Goal: Task Accomplishment & Management: Use online tool/utility

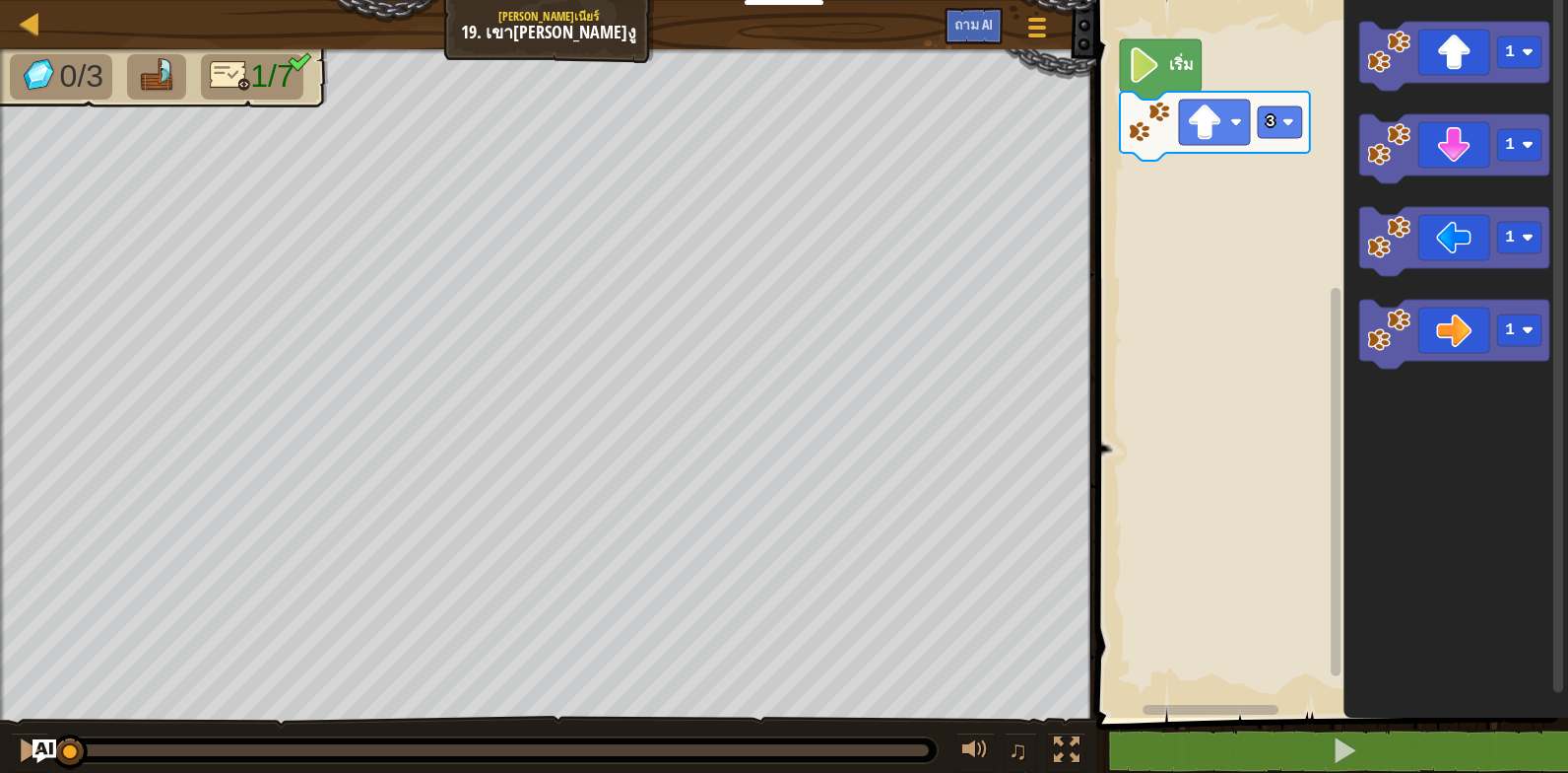
click at [1143, 74] on image "พื้นที่ทํางาน Blockly" at bounding box center [1145, 65] width 34 height 36
click at [1156, 72] on image "พื้นที่ทํางาน Blockly" at bounding box center [1145, 65] width 34 height 36
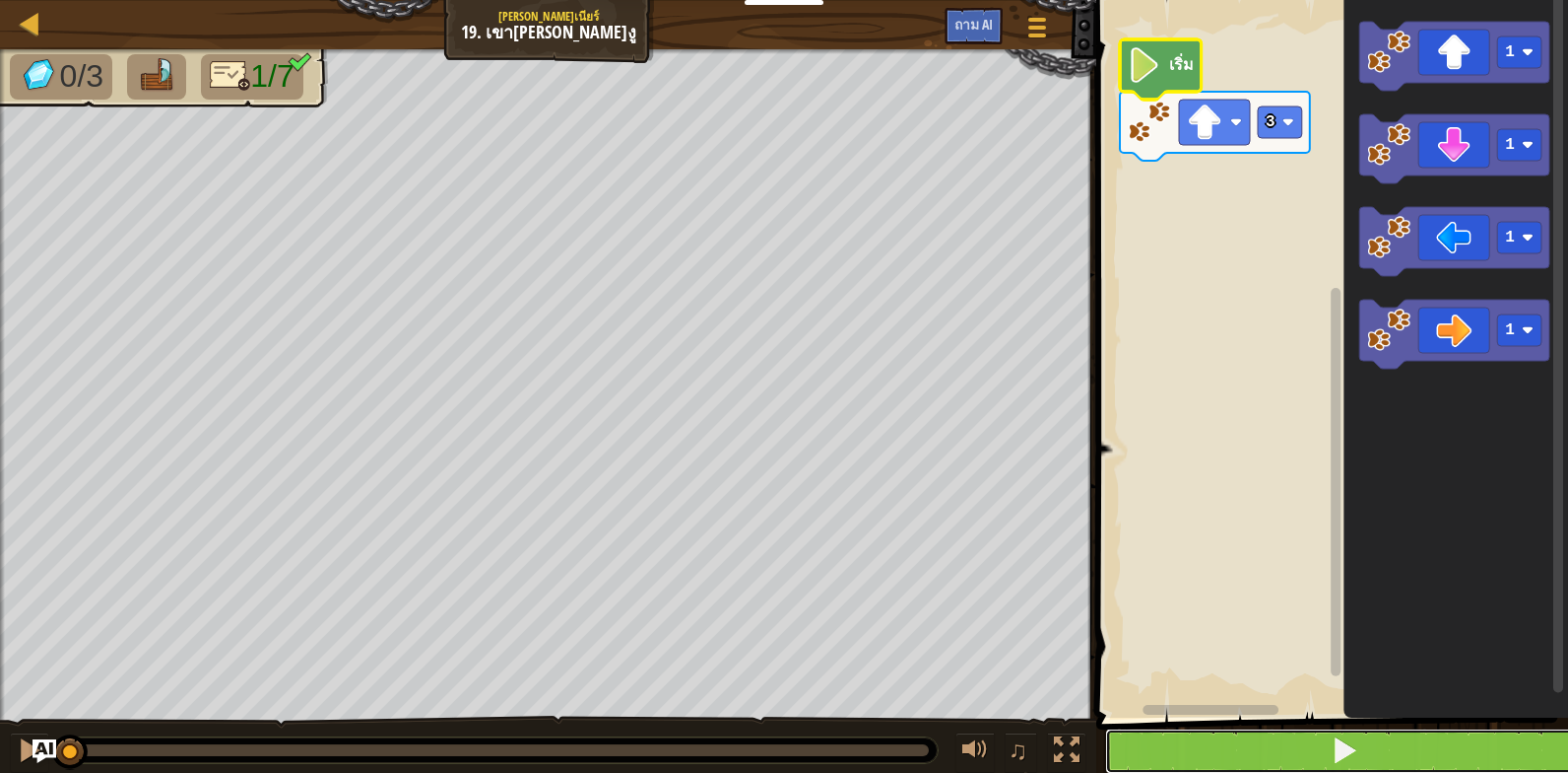
click at [1343, 751] on span at bounding box center [1344, 750] width 28 height 28
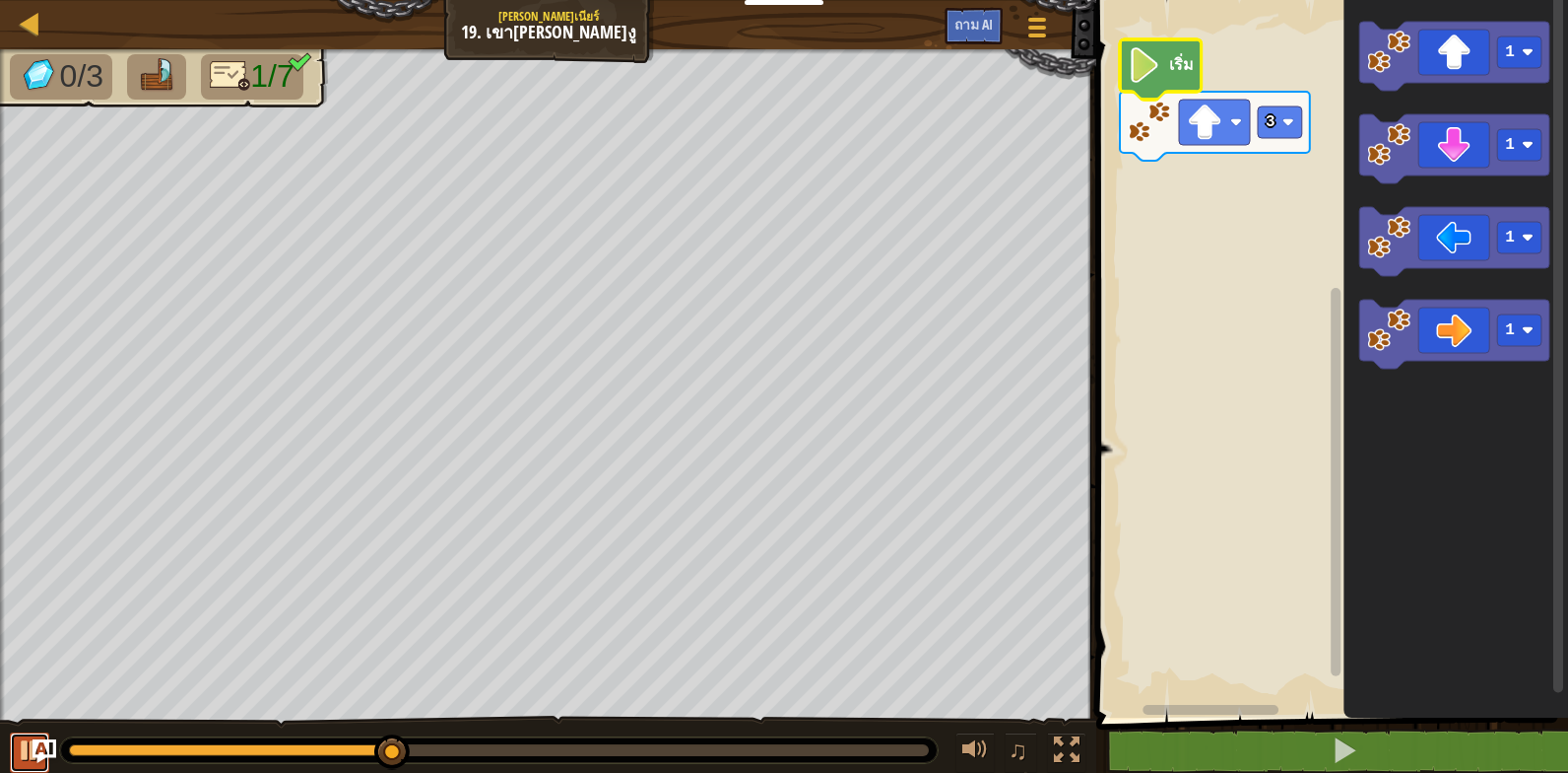
click at [19, 741] on div at bounding box center [30, 750] width 26 height 26
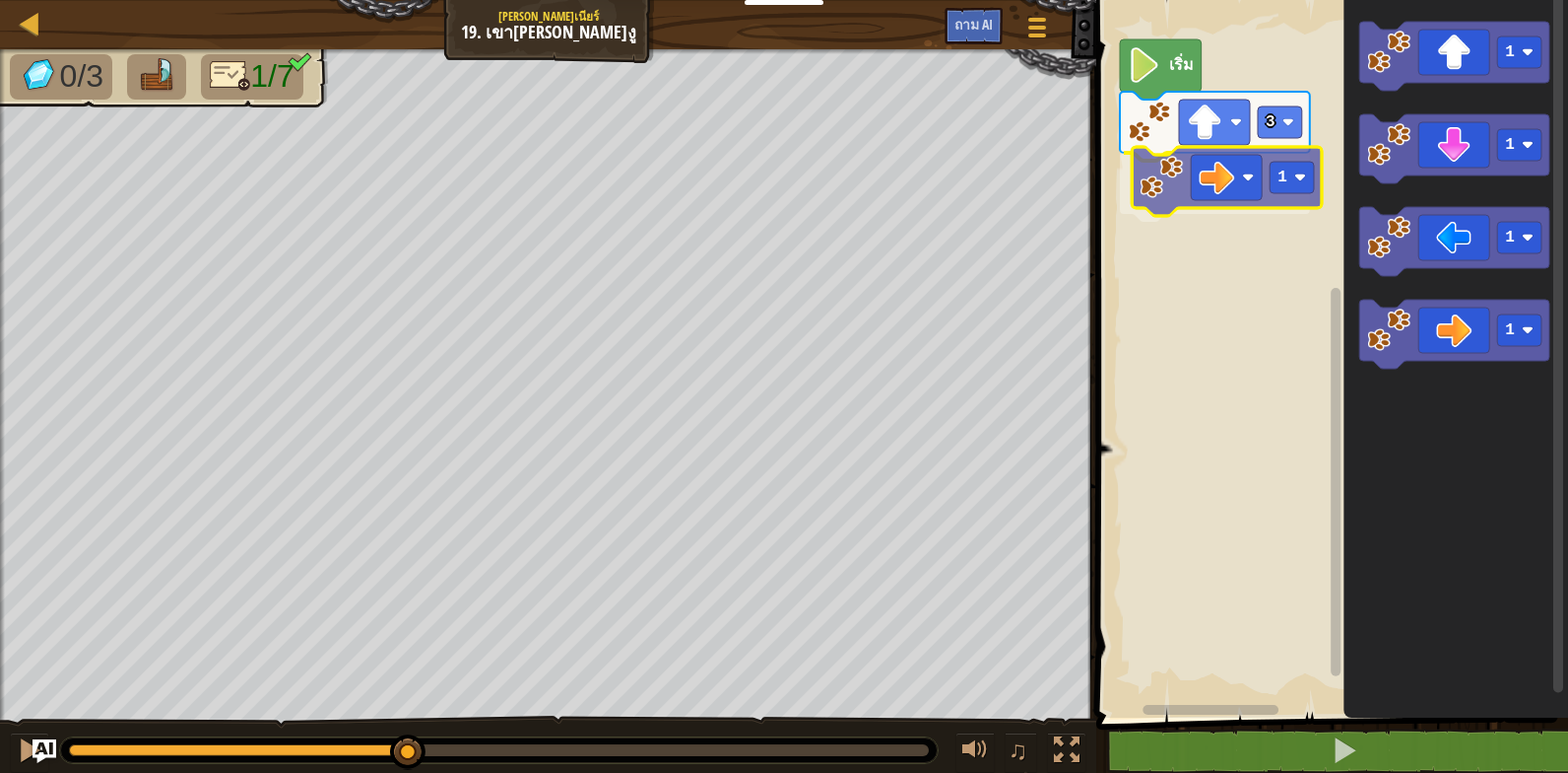
click at [1162, 201] on div "3 1 เริ่ม 1 1 1 1 1" at bounding box center [1328, 354] width 478 height 727
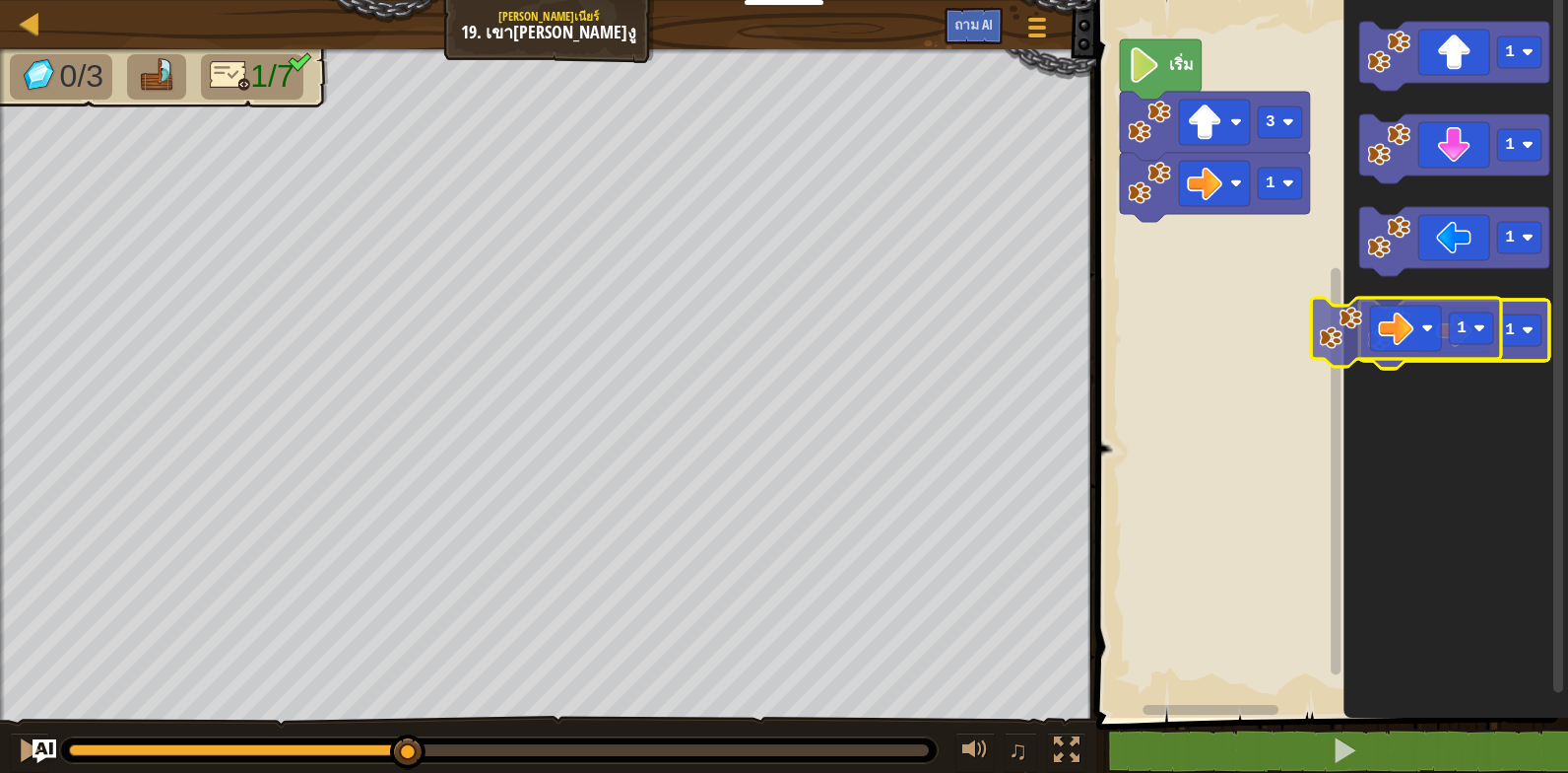
click at [1403, 337] on g "1" at bounding box center [1454, 334] width 190 height 69
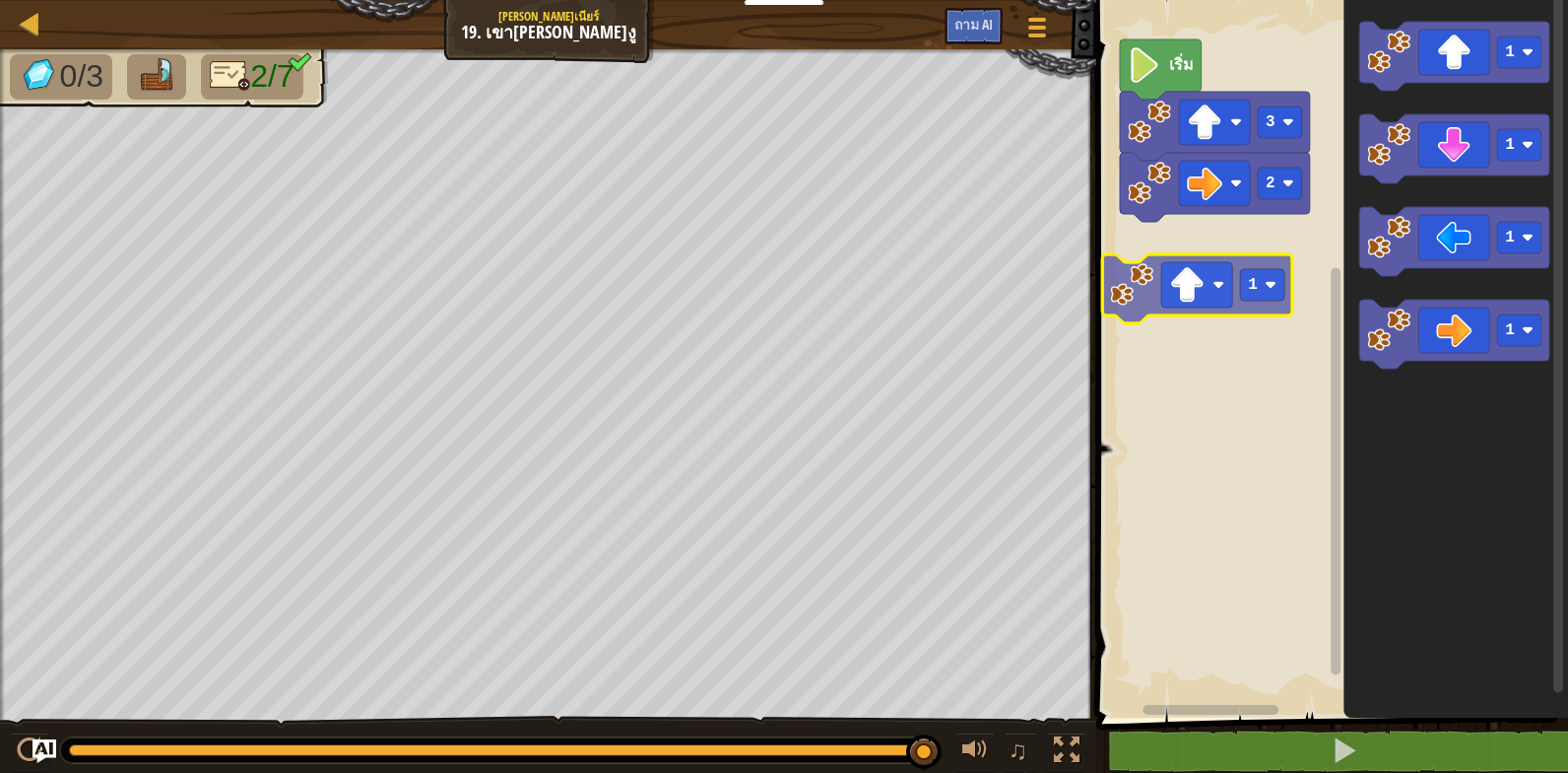
click at [1179, 273] on div "เริ่ม 3 2 1 1 1 1 1" at bounding box center [1328, 354] width 478 height 727
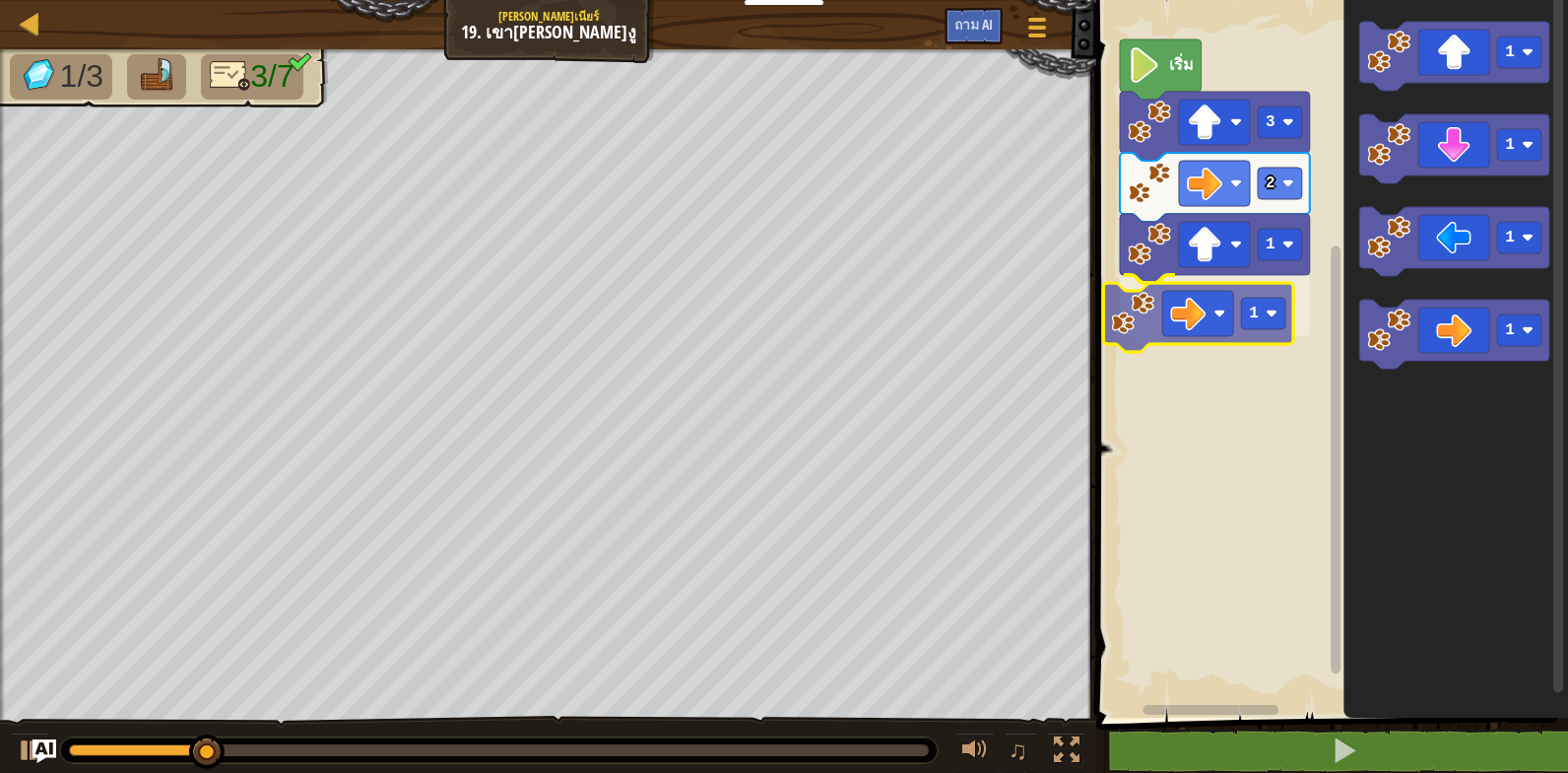
click at [1159, 300] on div "เริ่ม 3 2 1 1 1 1 1 1 1" at bounding box center [1328, 354] width 478 height 727
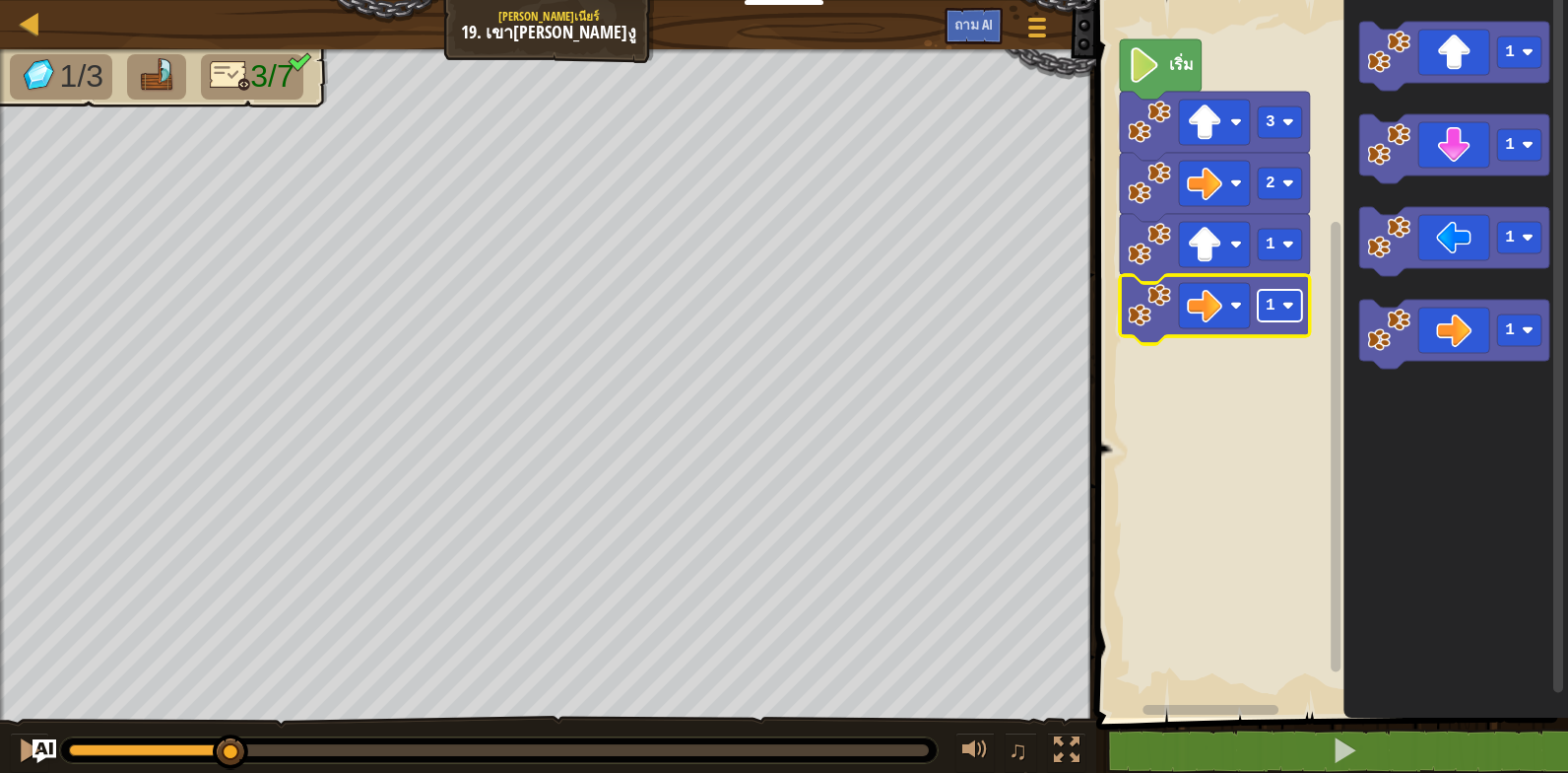
click at [1280, 304] on rect "พื้นที่ทํางาน Blockly" at bounding box center [1280, 306] width 44 height 32
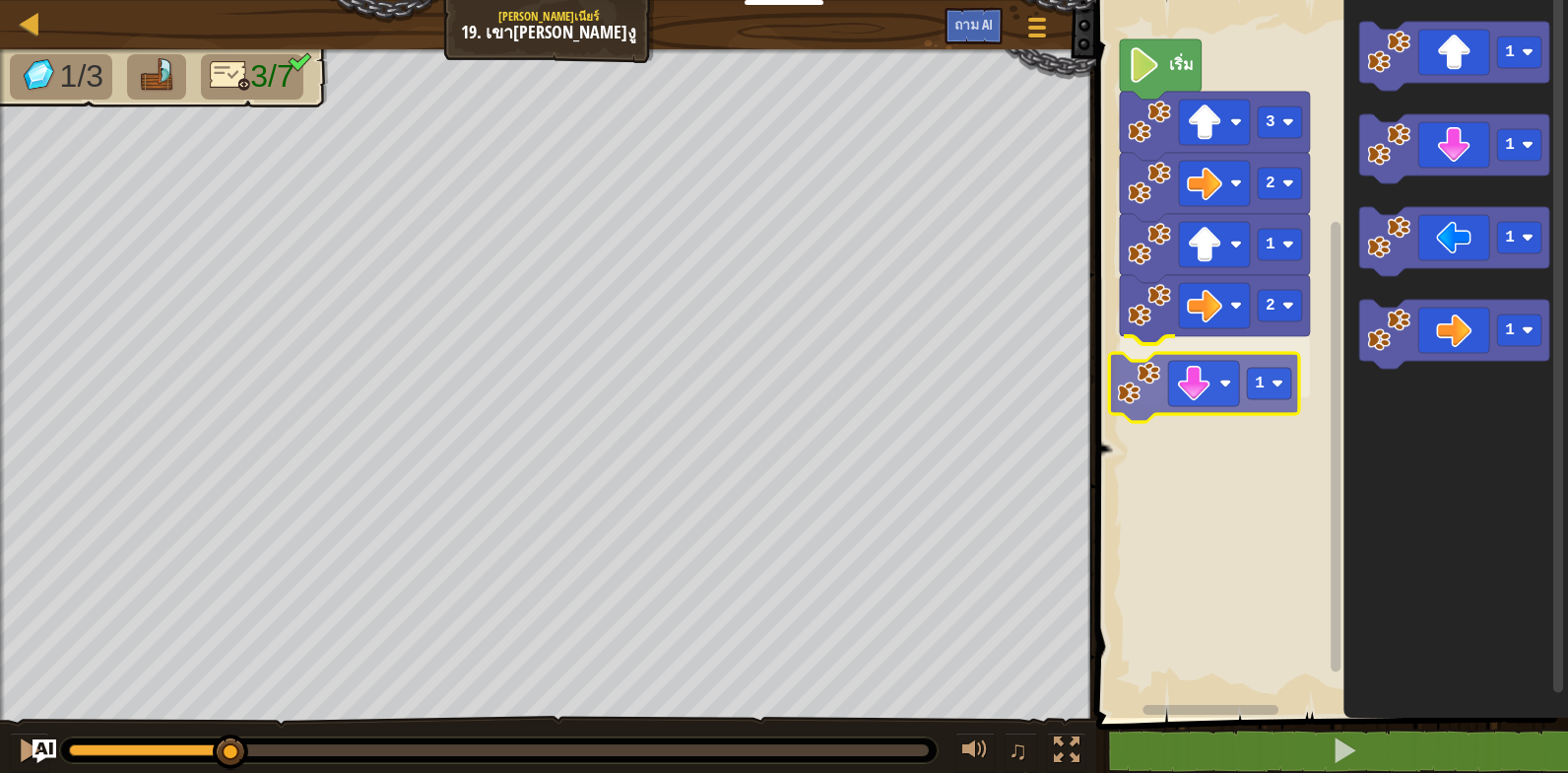
click at [1215, 358] on div "เริ่ม 3 2 1 2 1 1 1 1 1 1" at bounding box center [1328, 354] width 478 height 727
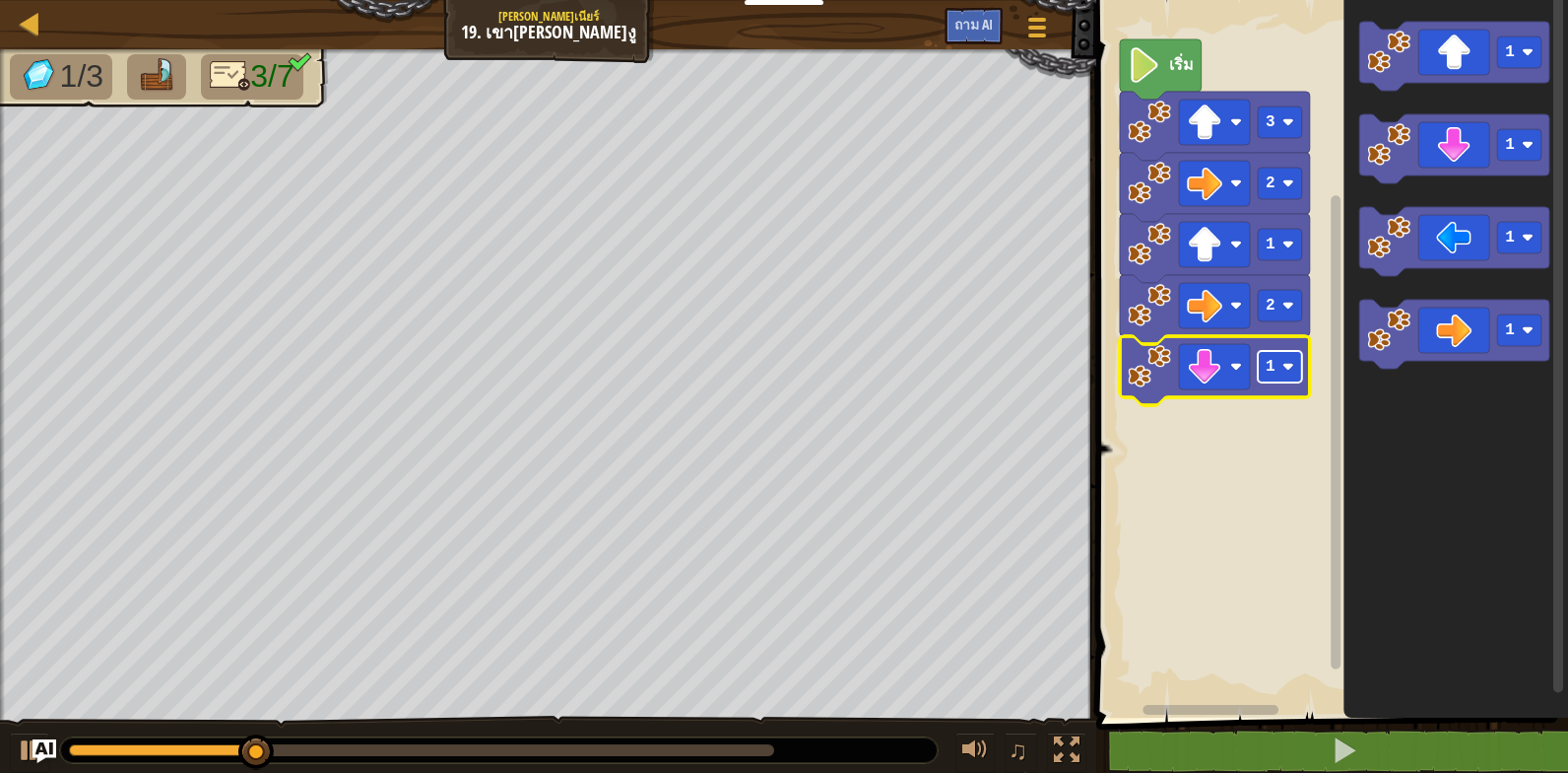
click at [1273, 366] on text "1" at bounding box center [1271, 367] width 10 height 18
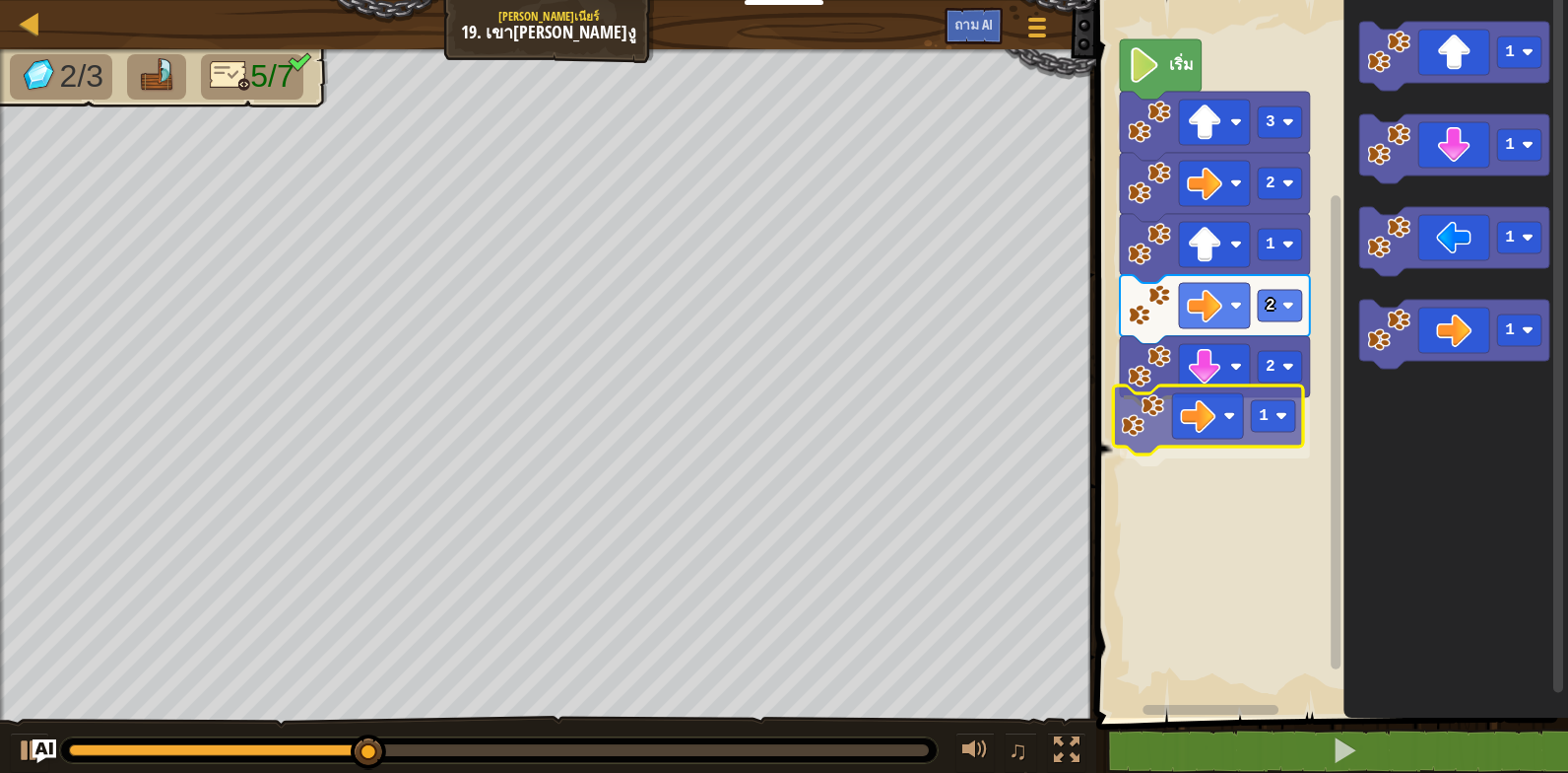
click at [1189, 414] on div "เริ่ม 3 2 1 2 2 1 1 1 1 1 1" at bounding box center [1328, 354] width 478 height 727
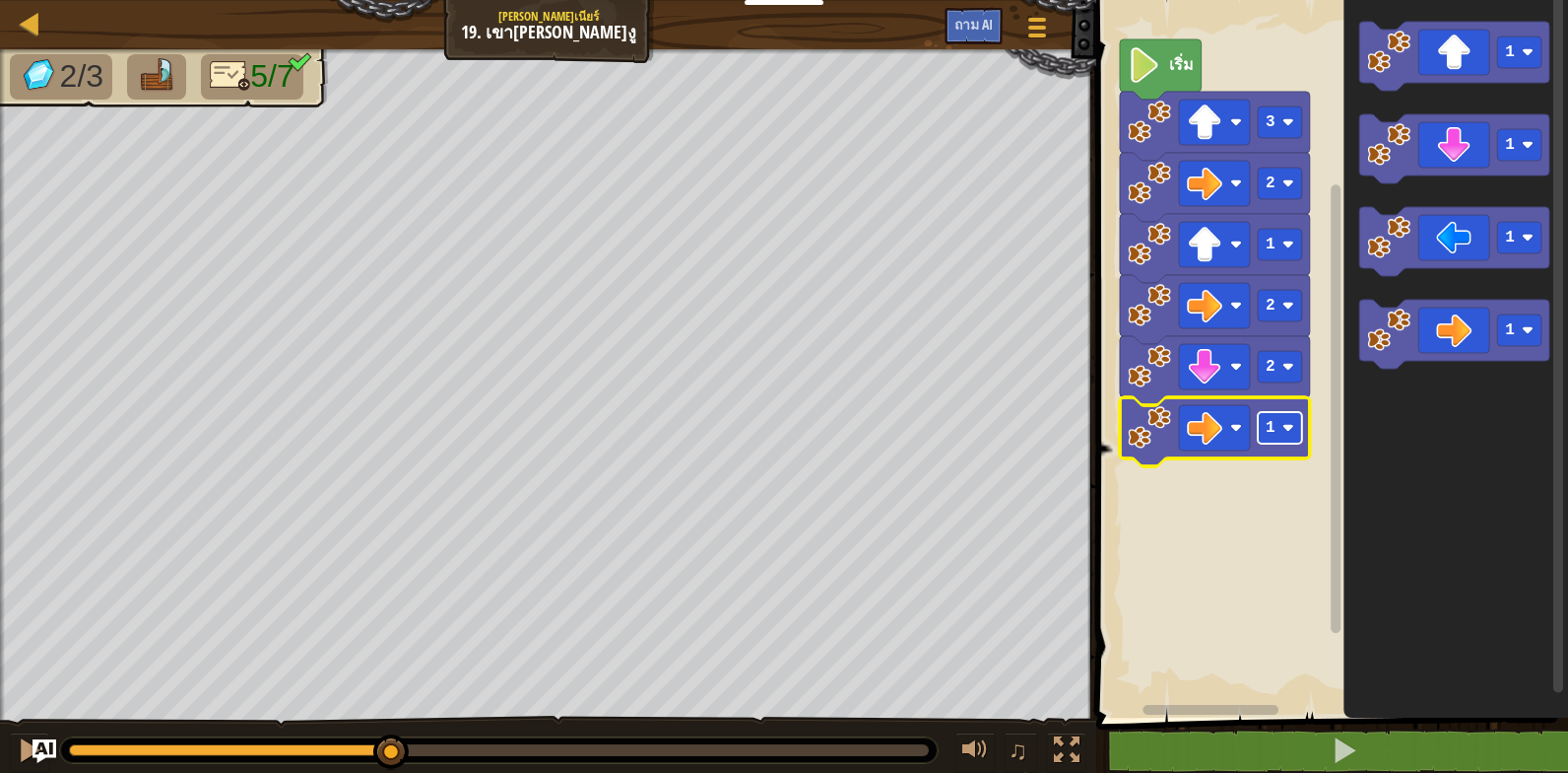
click at [1271, 415] on rect "พื้นที่ทํางาน Blockly" at bounding box center [1280, 427] width 44 height 32
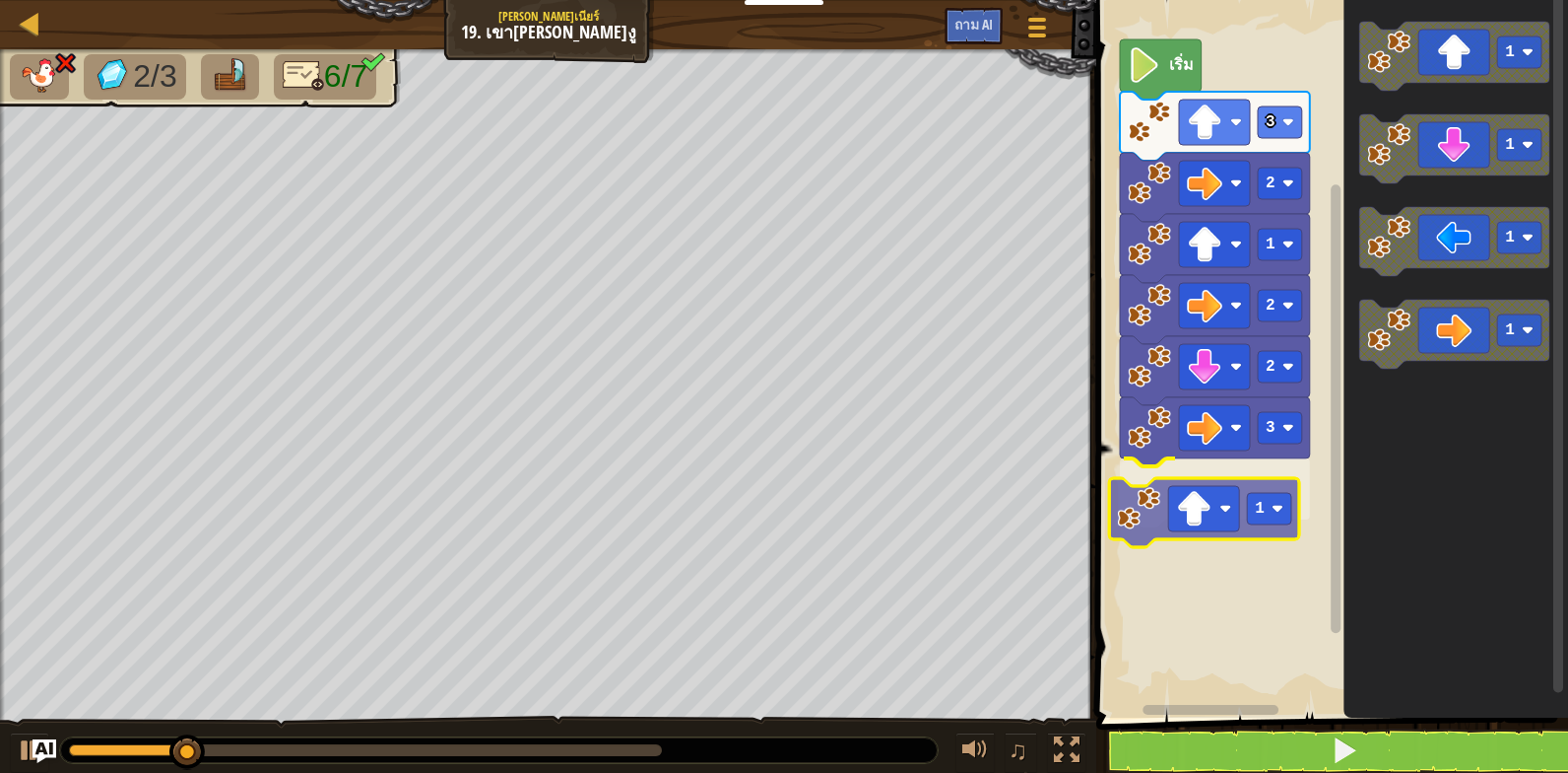
click at [1210, 523] on div "เริ่ม 3 2 1 2 2 3 1 1 1 1 1 1" at bounding box center [1328, 354] width 478 height 727
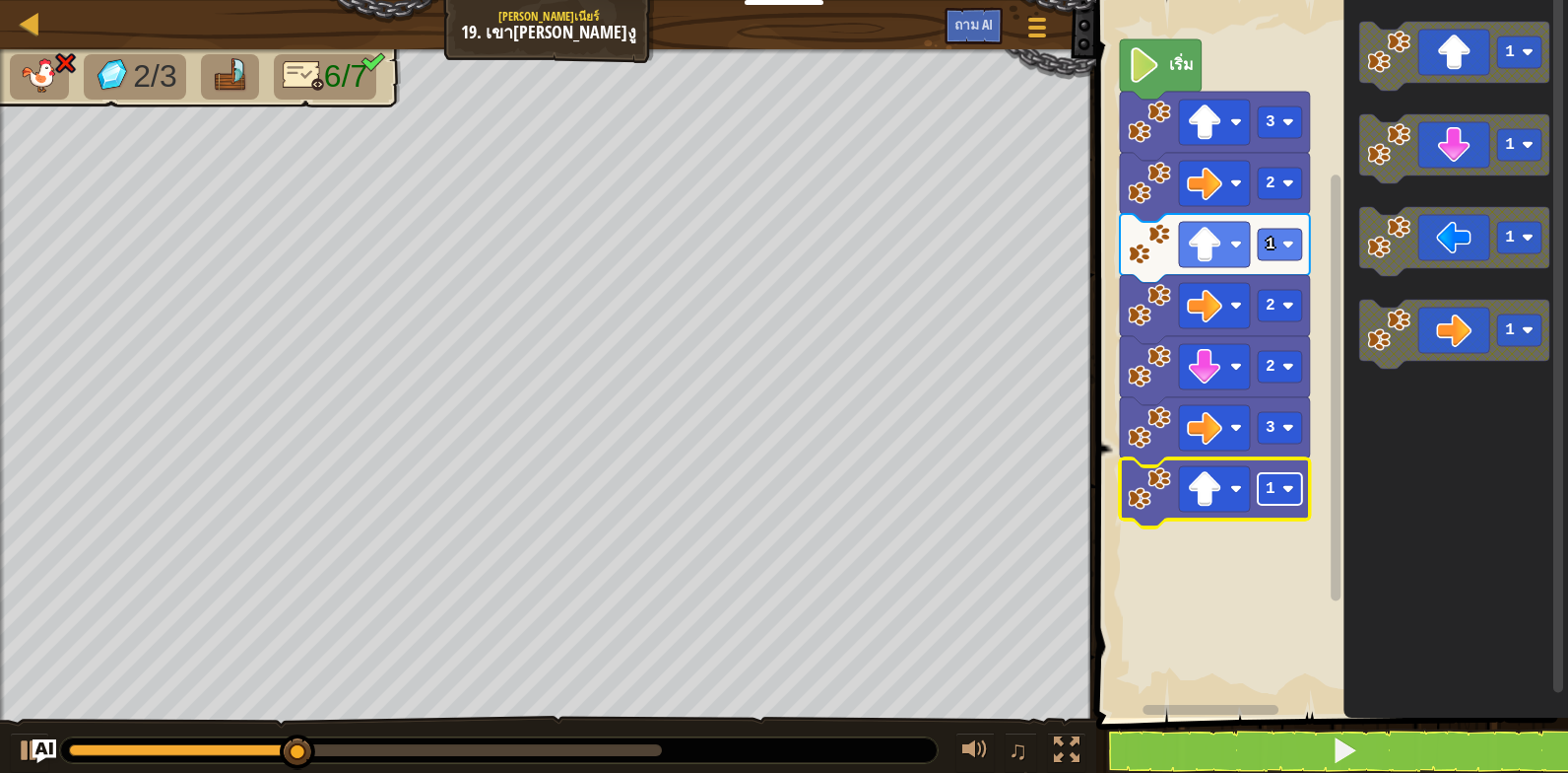
click at [1274, 492] on text "1" at bounding box center [1271, 488] width 10 height 18
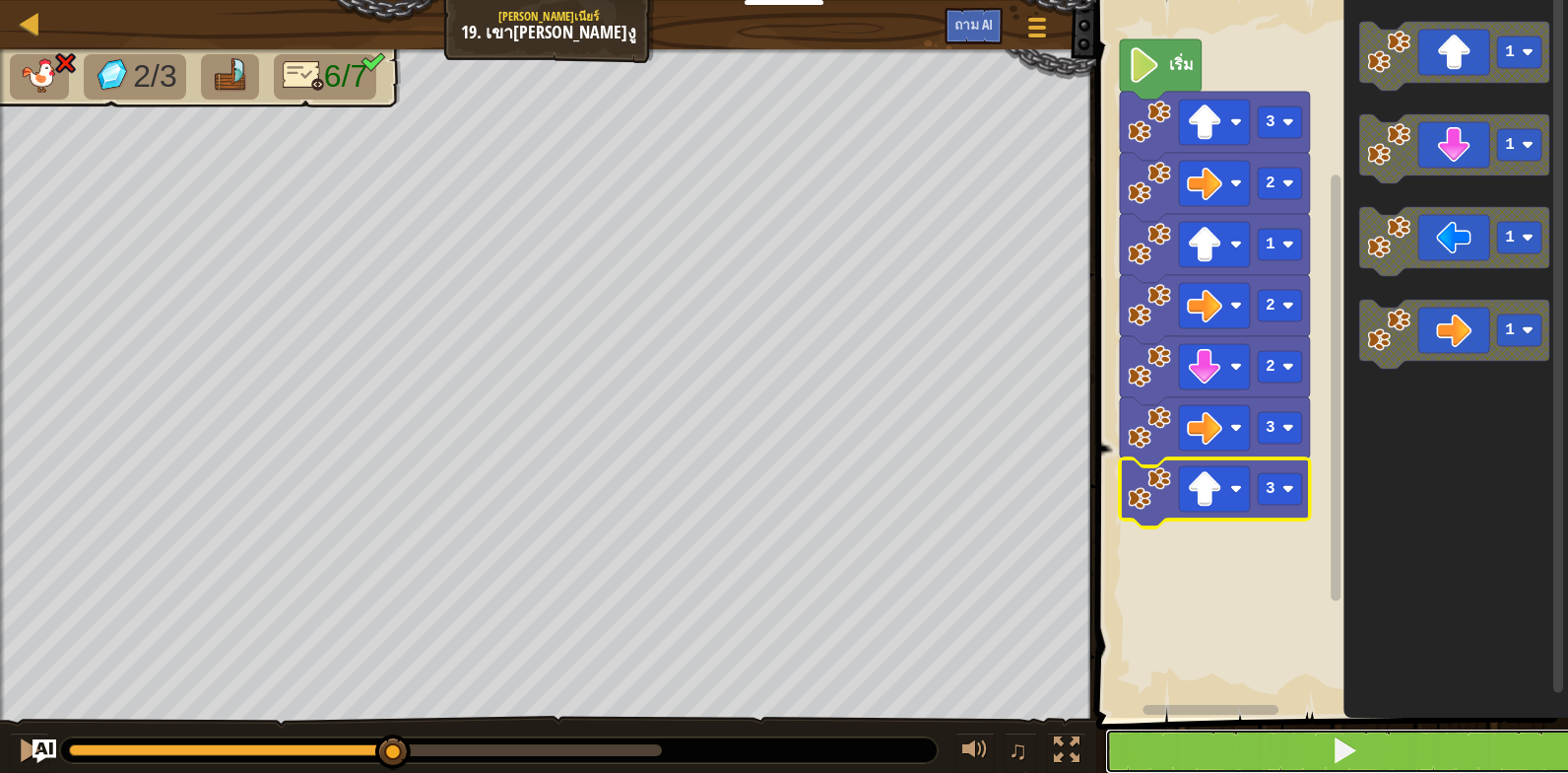
click at [1319, 757] on button at bounding box center [1343, 750] width 478 height 45
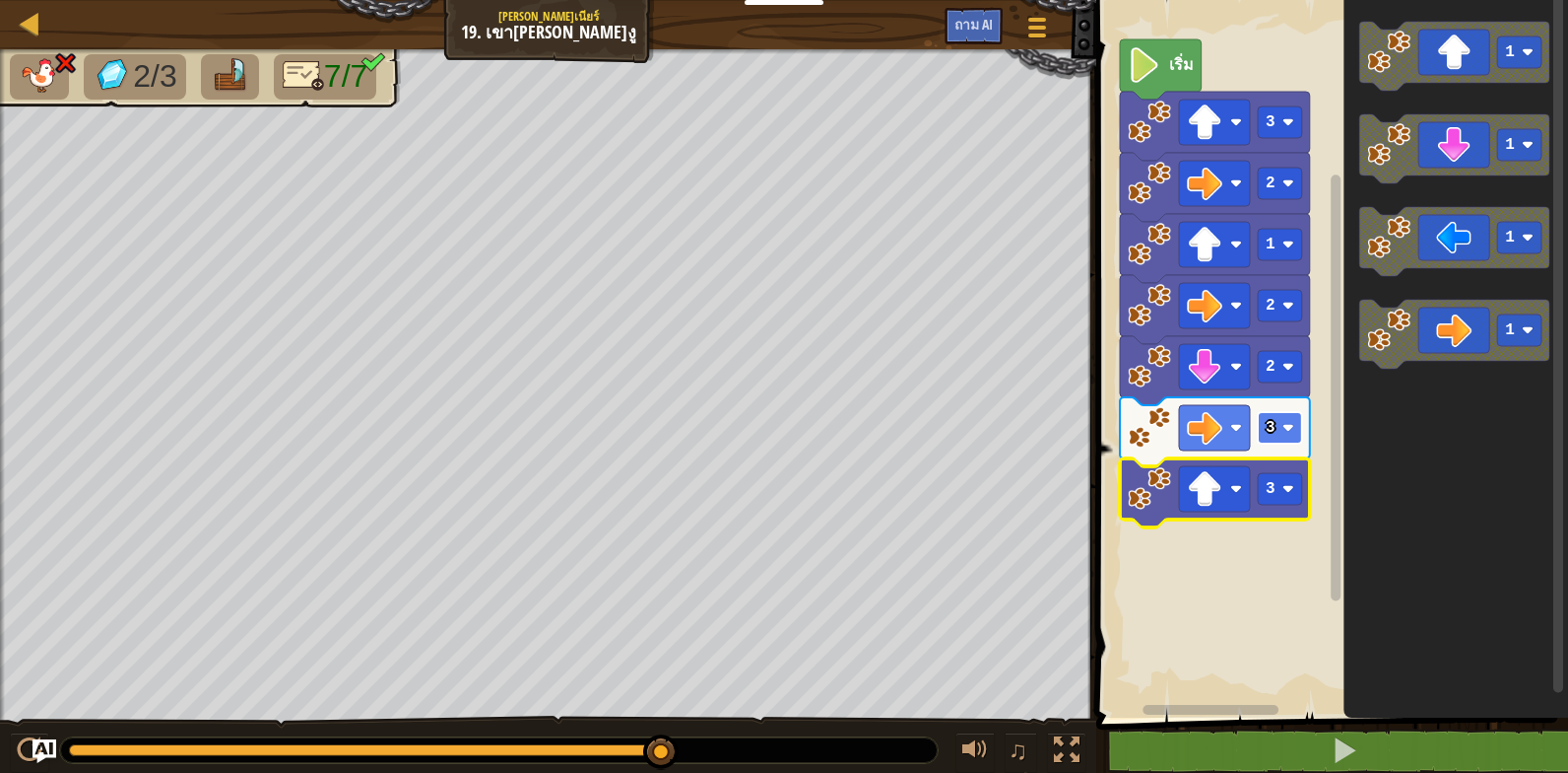
click at [1289, 431] on image "พื้นที่ทํางาน Blockly" at bounding box center [1289, 427] width 12 height 12
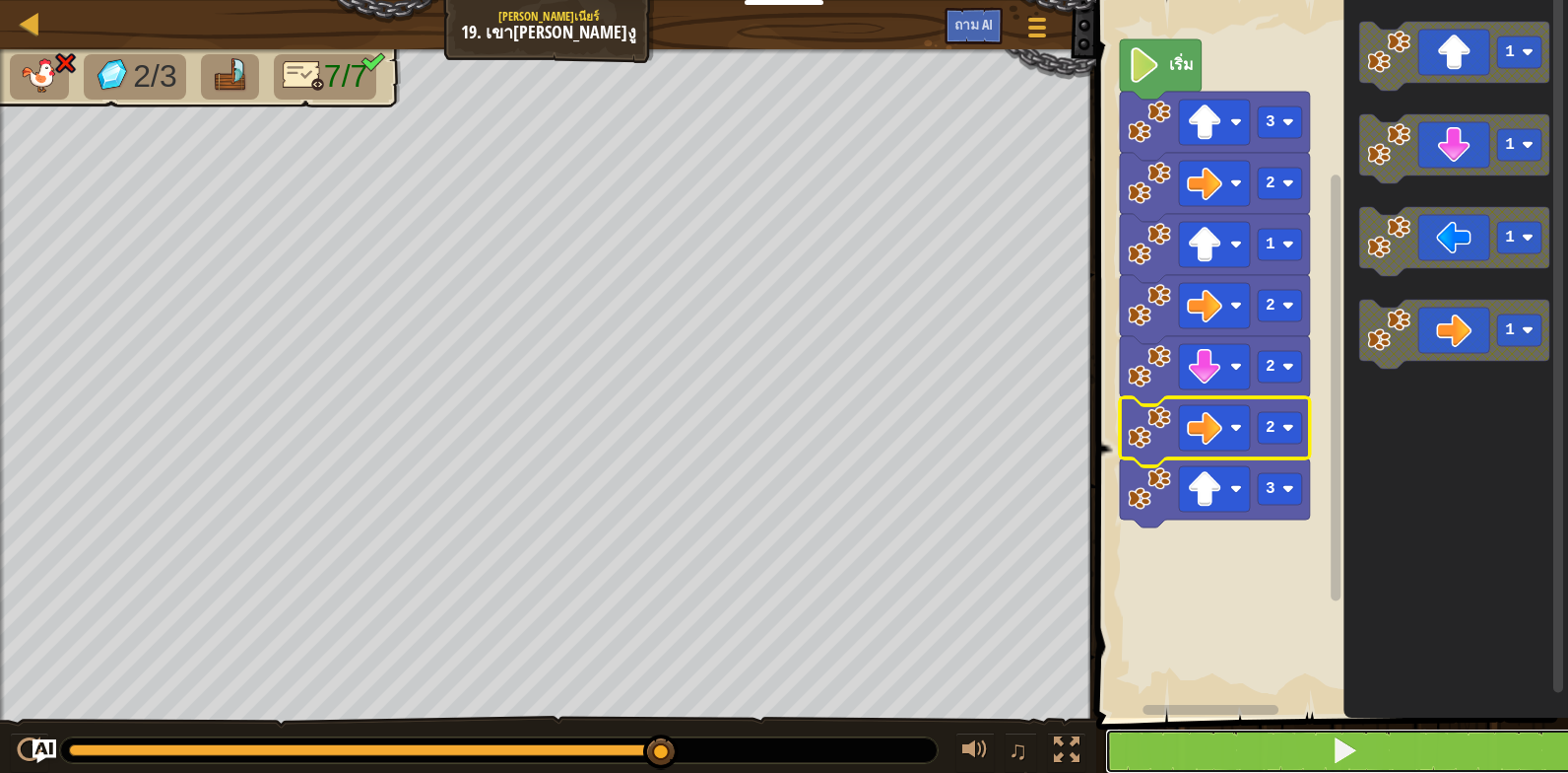
click at [1182, 743] on button at bounding box center [1343, 750] width 478 height 45
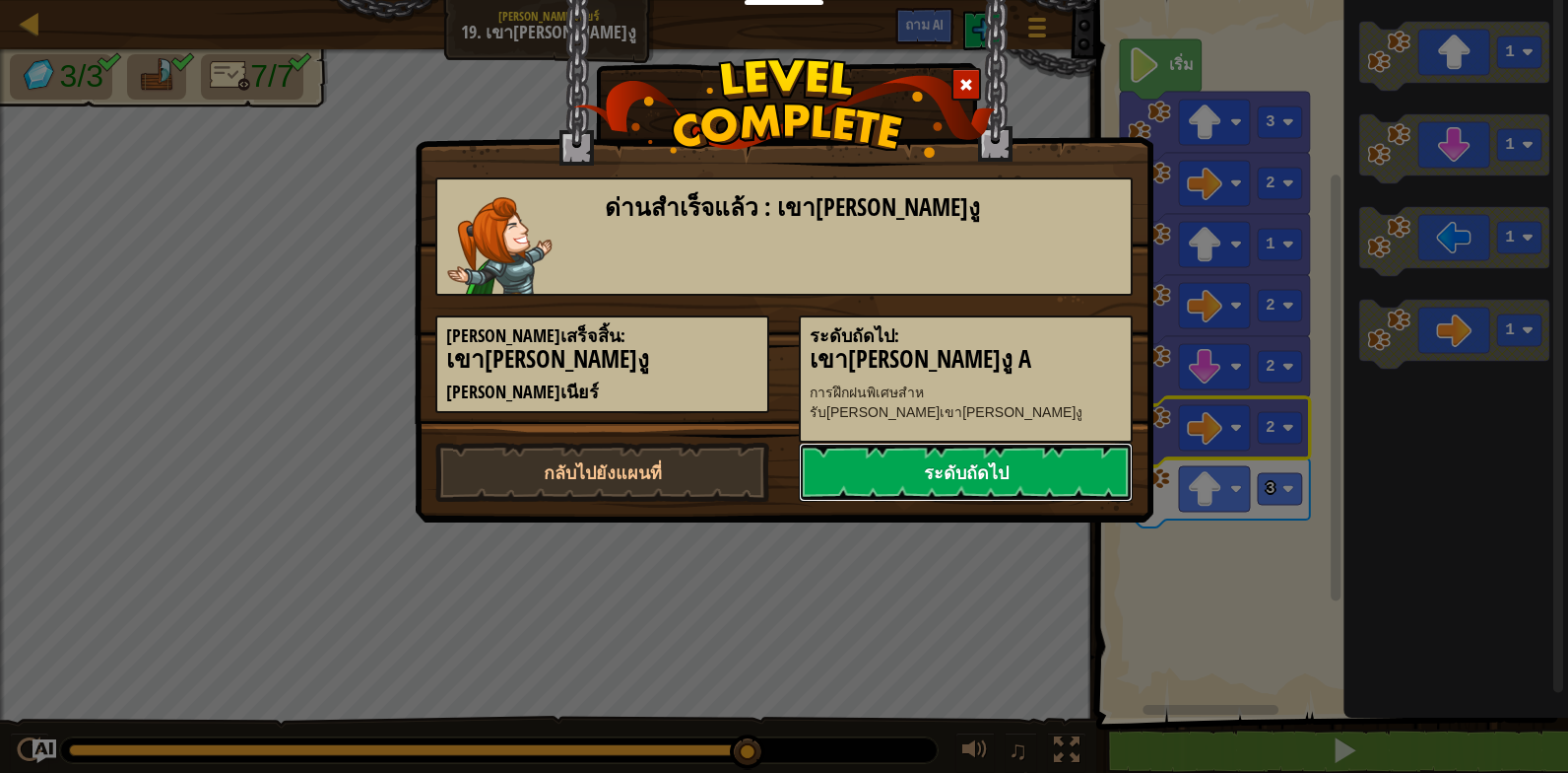
click at [1053, 448] on link "ระดับถัดไป" at bounding box center [965, 471] width 333 height 59
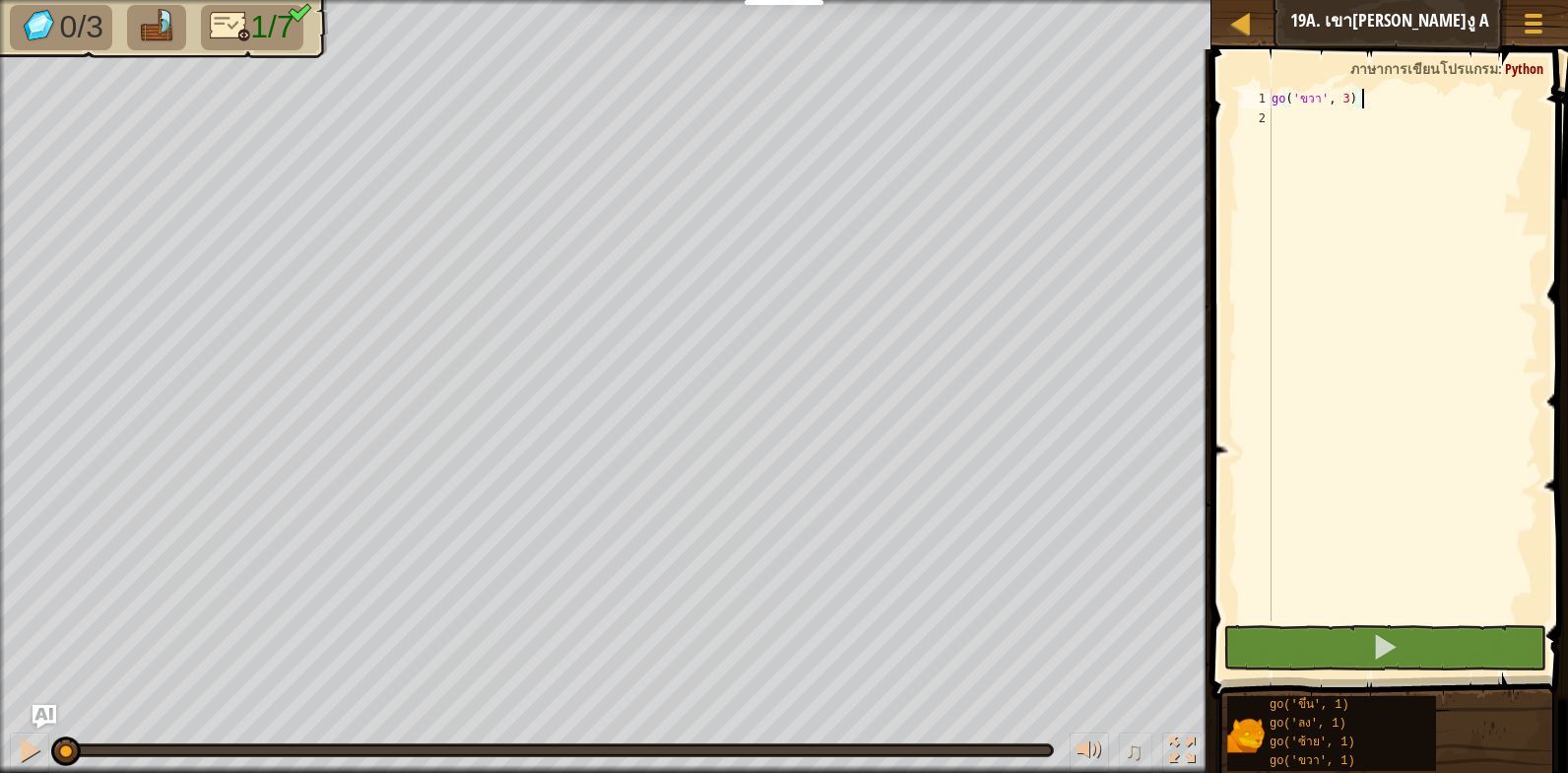
click at [1284, 124] on div "go ( 'ขวา' , 3 )" at bounding box center [1402, 375] width 270 height 571
click at [1366, 656] on button at bounding box center [1384, 647] width 323 height 45
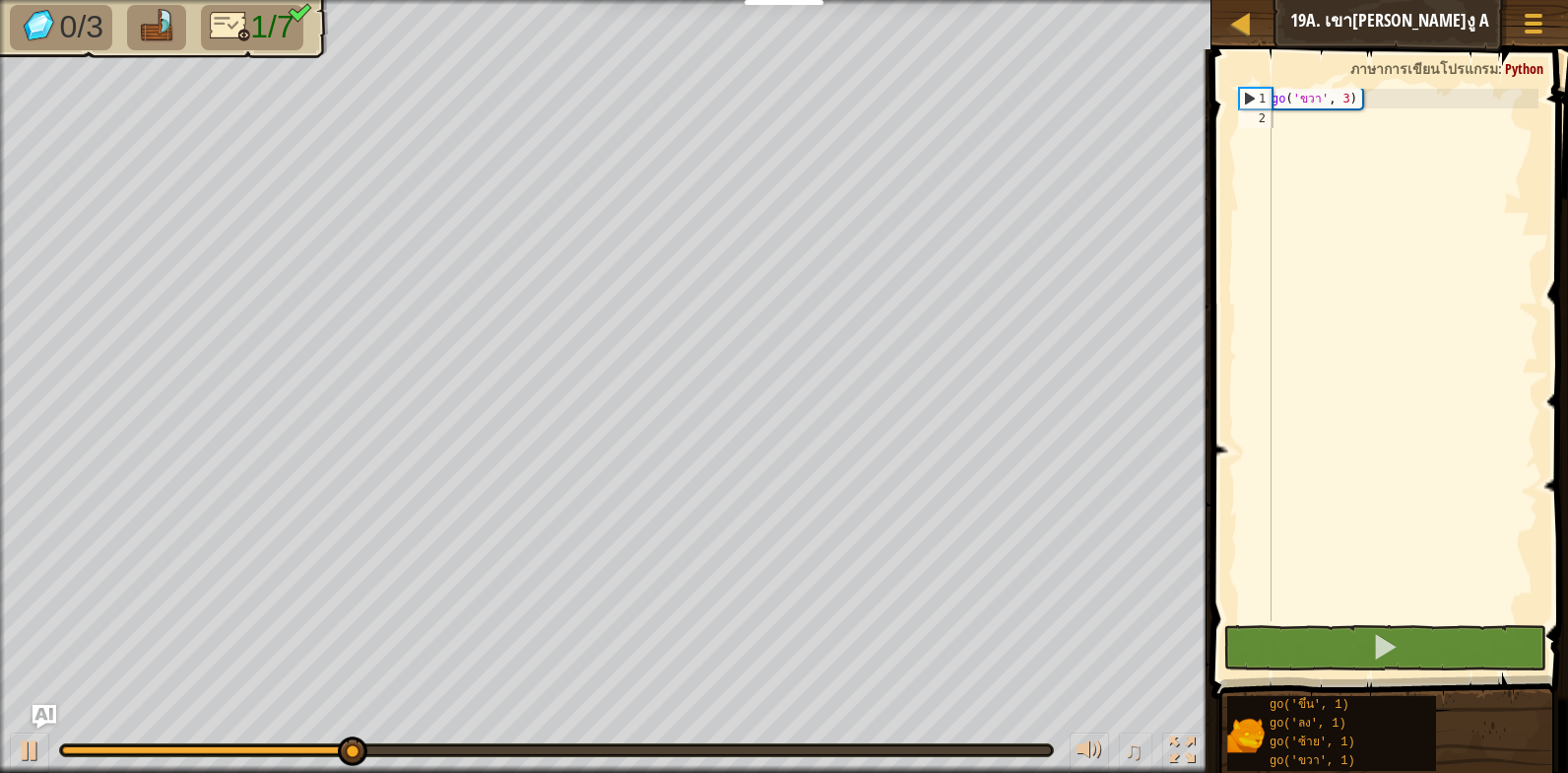
drag, startPoint x: 312, startPoint y: 769, endPoint x: 279, endPoint y: 731, distance: 50.3
click at [141, 762] on div "♫" at bounding box center [606, 744] width 1212 height 59
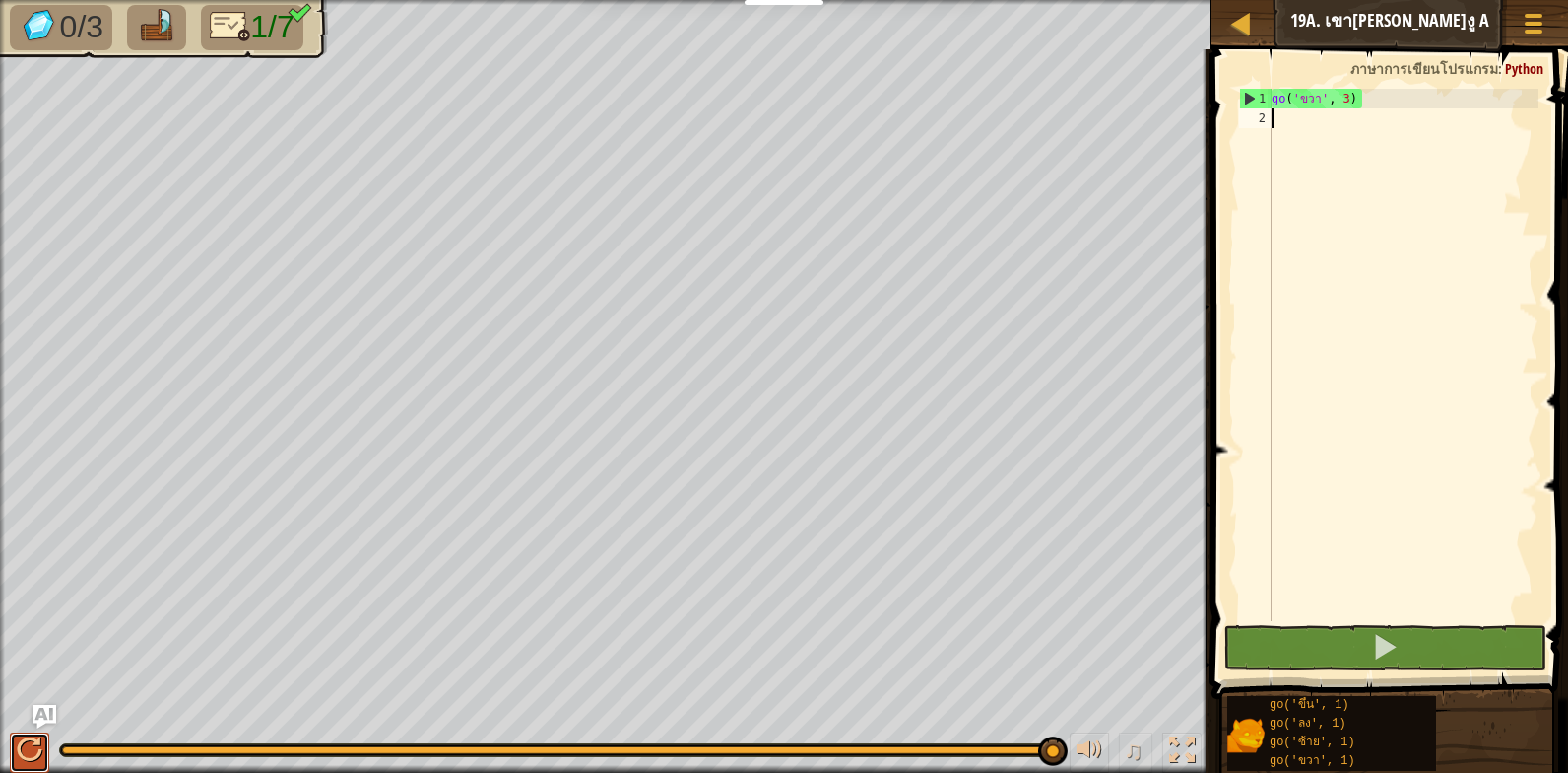
click at [47, 742] on button at bounding box center [29, 752] width 39 height 40
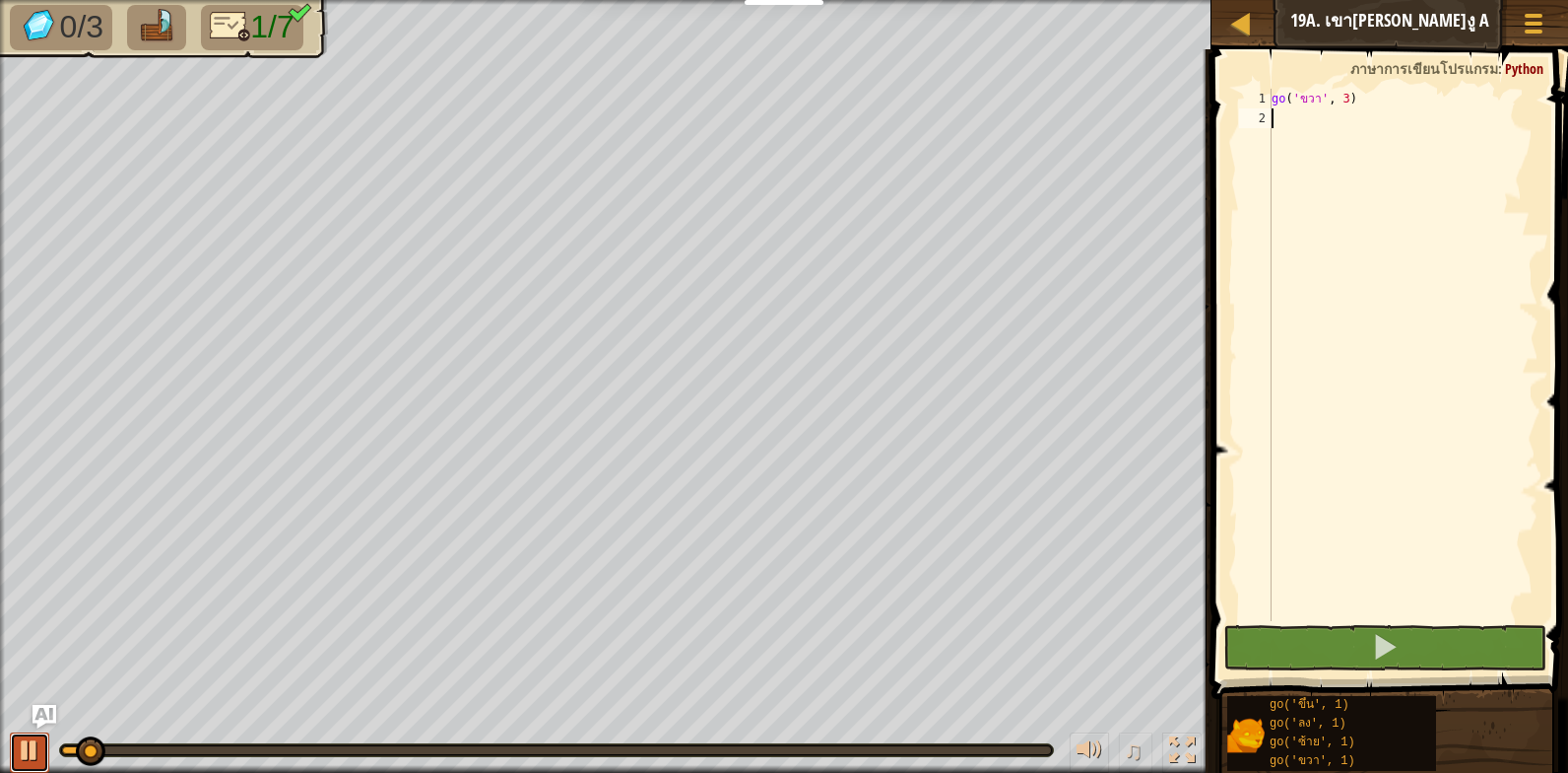
click at [18, 760] on div at bounding box center [30, 750] width 26 height 26
drag, startPoint x: 100, startPoint y: 776, endPoint x: 104, endPoint y: 757, distance: 19.4
click at [100, 758] on div "♫" at bounding box center [606, 744] width 1212 height 59
drag, startPoint x: 125, startPoint y: 755, endPoint x: 44, endPoint y: 757, distance: 81.0
click at [44, 757] on div "♫" at bounding box center [606, 744] width 1212 height 59
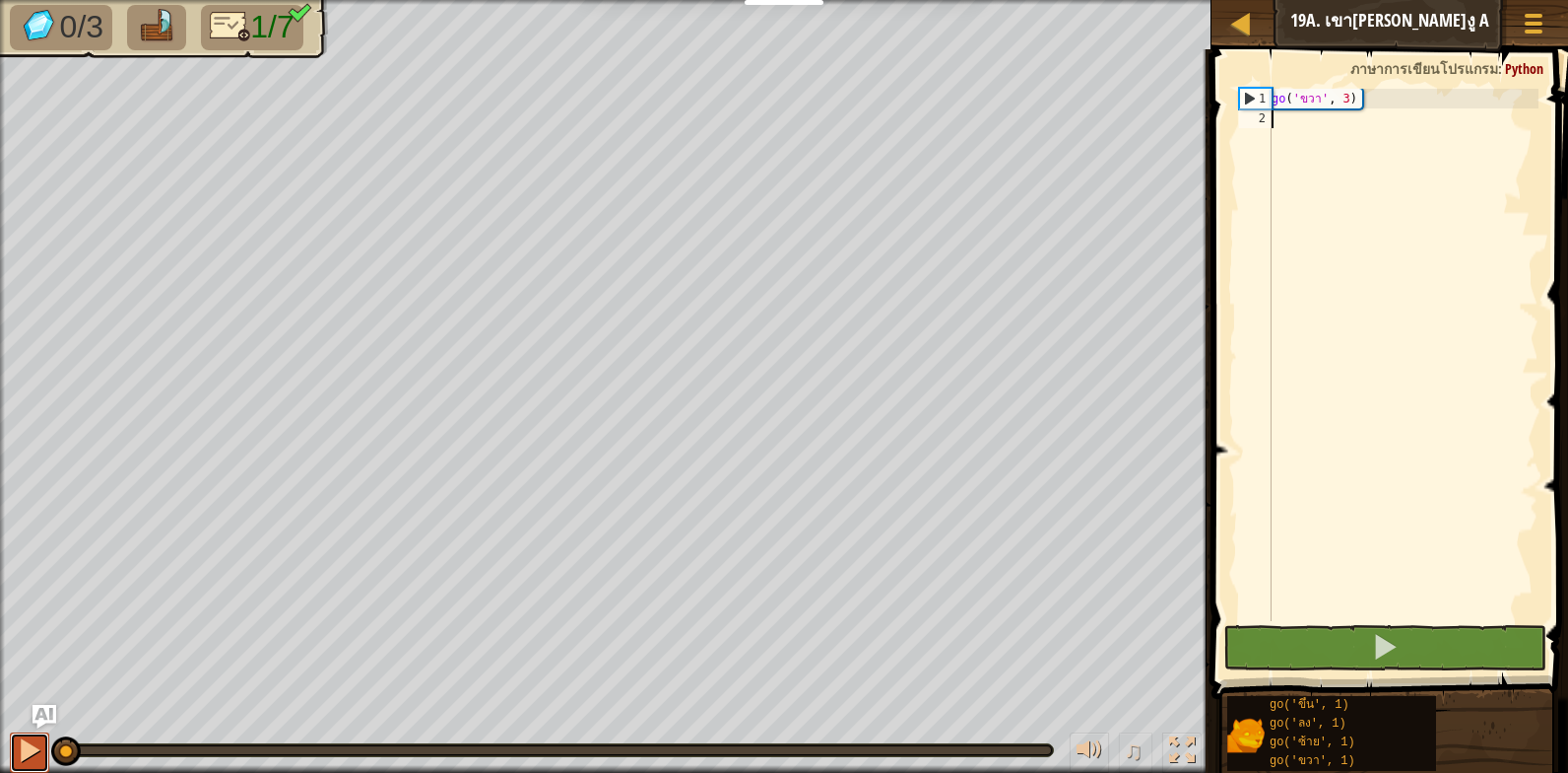
click at [41, 756] on div at bounding box center [30, 750] width 26 height 26
click at [23, 740] on div at bounding box center [30, 750] width 26 height 26
drag, startPoint x: 101, startPoint y: 769, endPoint x: 57, endPoint y: 756, distance: 45.9
click at [34, 771] on div "♫" at bounding box center [606, 744] width 1212 height 59
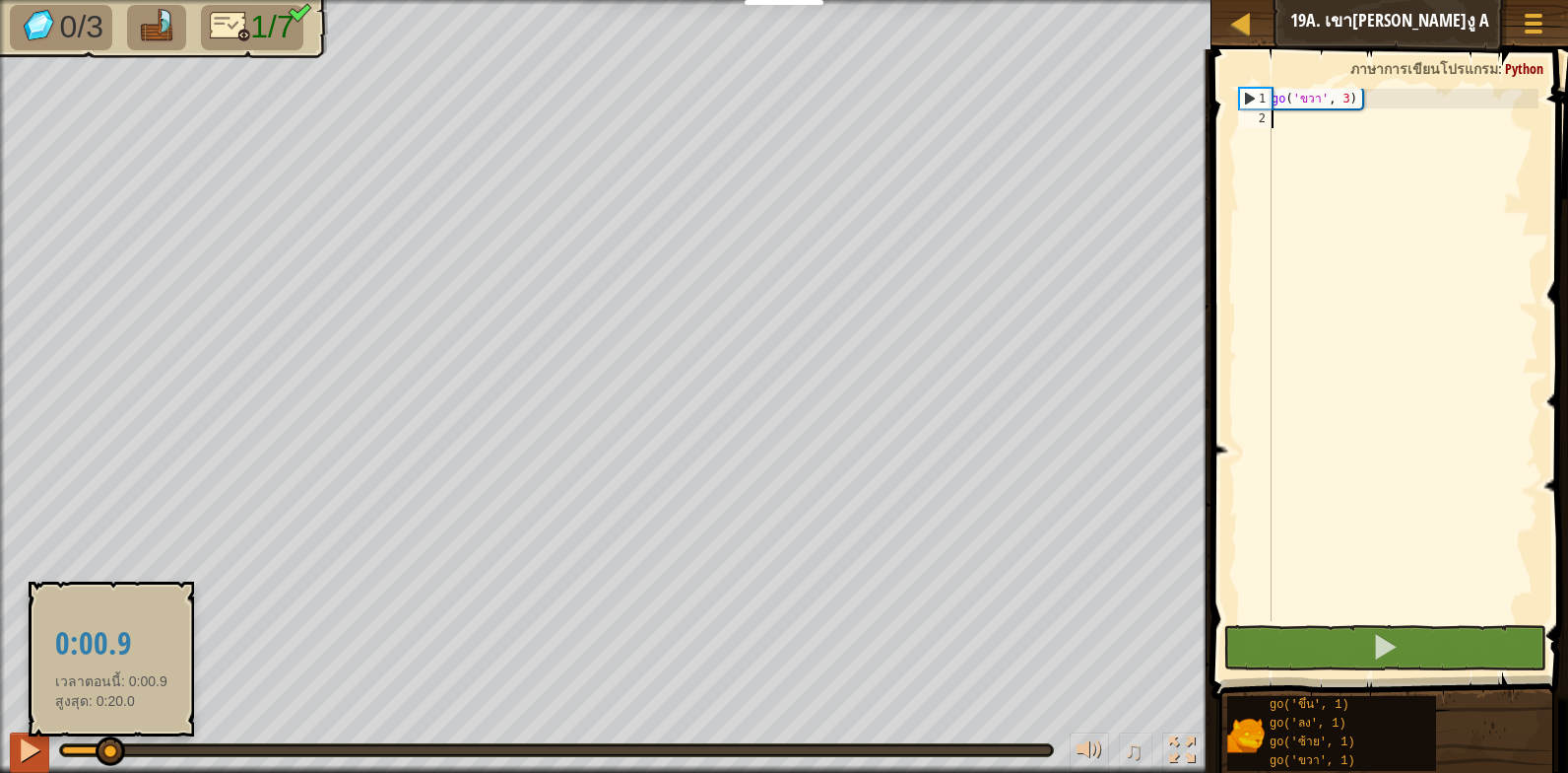
drag, startPoint x: 109, startPoint y: 747, endPoint x: 40, endPoint y: 760, distance: 70.2
click at [40, 760] on div "♫" at bounding box center [606, 744] width 1212 height 59
